Goal: Find specific page/section: Find specific page/section

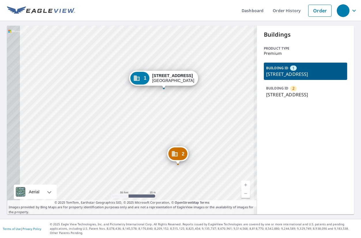
drag, startPoint x: 162, startPoint y: 149, endPoint x: 216, endPoint y: 113, distance: 64.9
click at [216, 113] on div "2 3496 Briar Bay Blvd West Palm Beach, FL 33411 1 3550 N Jog Rd West Palm Beach…" at bounding box center [132, 120] width 250 height 189
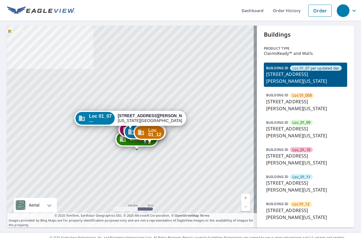
click at [290, 106] on p "861 W Moreno Ave, Colorado Springs, CO, 80905" at bounding box center [305, 105] width 79 height 14
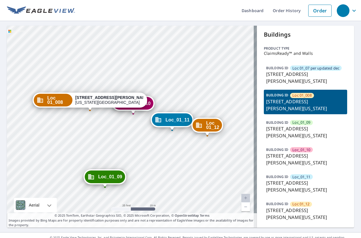
click at [275, 112] on p "861 W Moreno Ave, Colorado Springs, CO, 80905" at bounding box center [305, 105] width 79 height 14
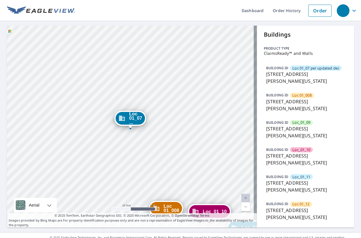
click at [290, 111] on p "861 W Moreno Ave, Colorado Springs, CO, 80905" at bounding box center [305, 105] width 79 height 14
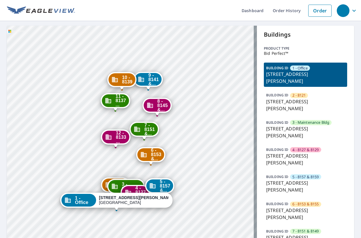
click at [299, 179] on p "8159 Barclay St, Dallas, TX, 75227" at bounding box center [305, 186] width 79 height 14
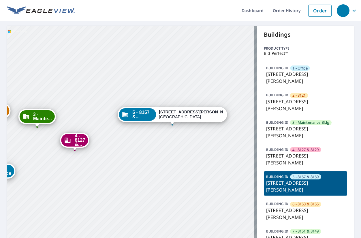
drag, startPoint x: 83, startPoint y: 58, endPoint x: 87, endPoint y: 45, distance: 13.6
click at [87, 45] on div "1 - Office 8125 Barclay St Dallas, TX 75227 2 - 8121 2212 S Buckner Blvd Dallas…" at bounding box center [132, 198] width 250 height 344
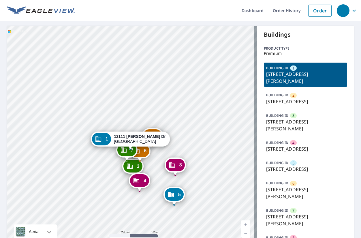
click at [145, 166] on div "[GEOGRAPHIC_DATA][STREET_ADDRESS][PERSON_NAME] 3 [STREET_ADDRESS][PERSON_NAME] …" at bounding box center [132, 140] width 250 height 228
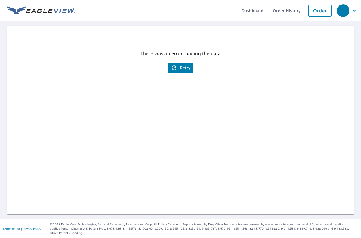
click at [186, 68] on span "Retry" at bounding box center [181, 67] width 20 height 7
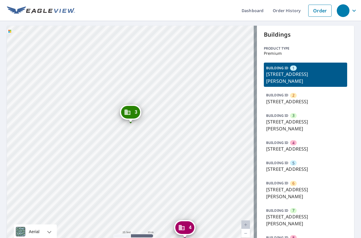
click at [293, 186] on span "6" at bounding box center [294, 183] width 2 height 5
